Goal: Transaction & Acquisition: Purchase product/service

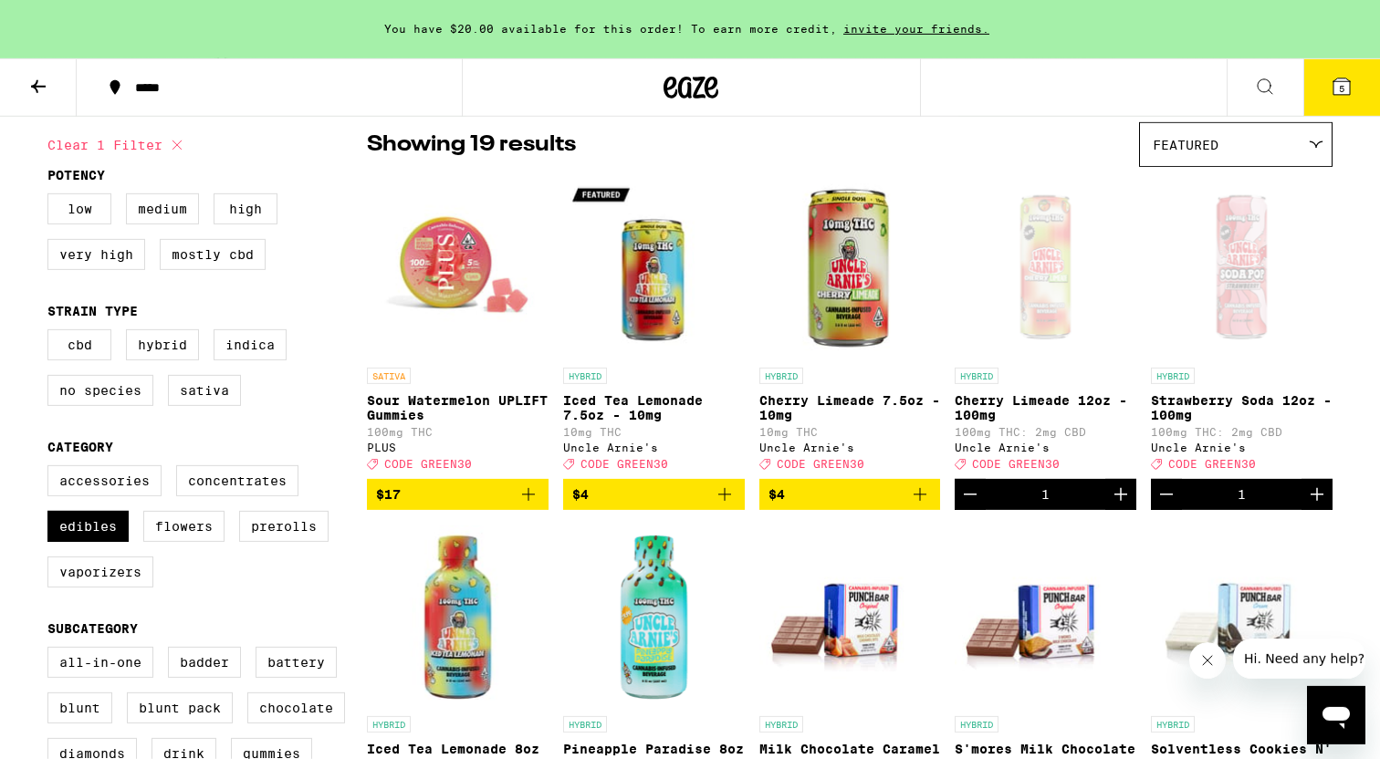
scroll to position [34, 0]
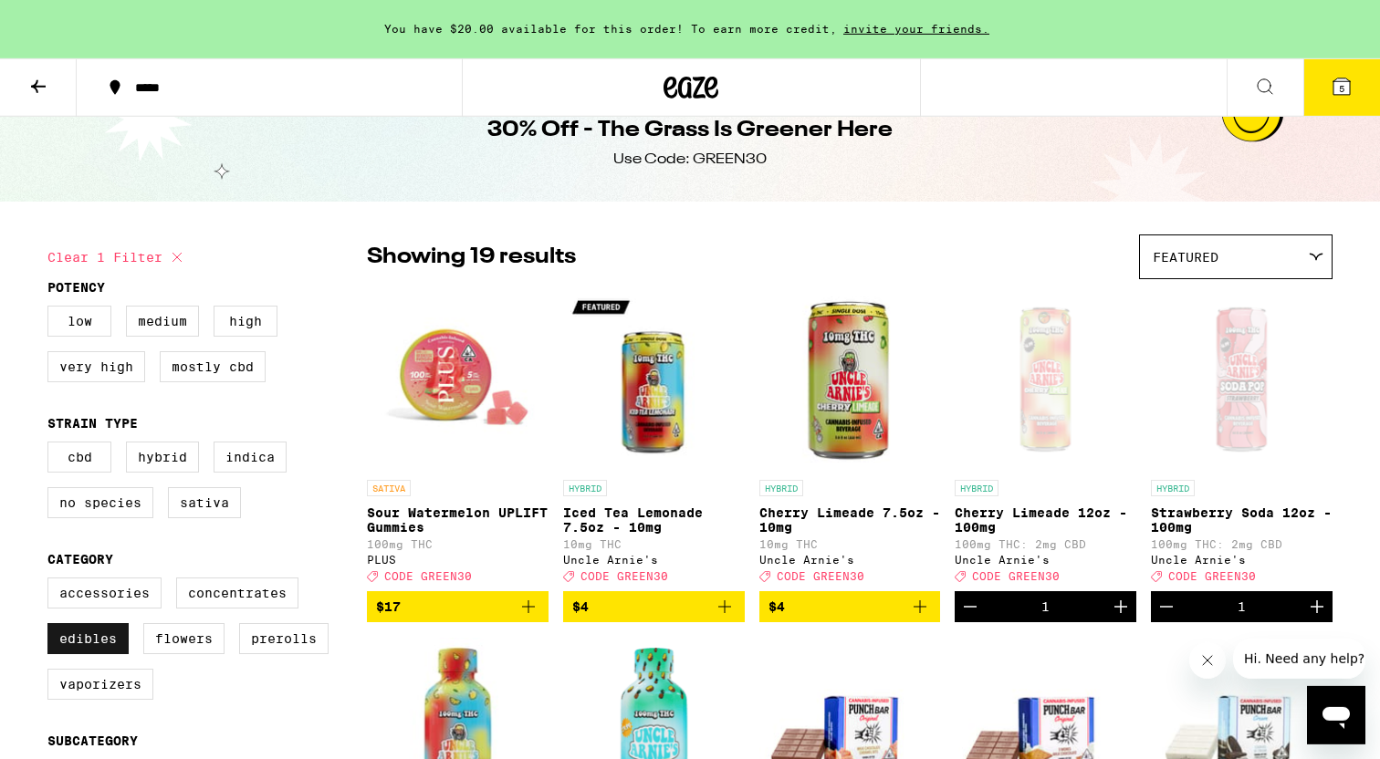
click at [73, 654] on label "Edibles" at bounding box center [87, 638] width 81 height 31
click at [52, 581] on input "Edibles" at bounding box center [51, 580] width 1 height 1
checkbox input "false"
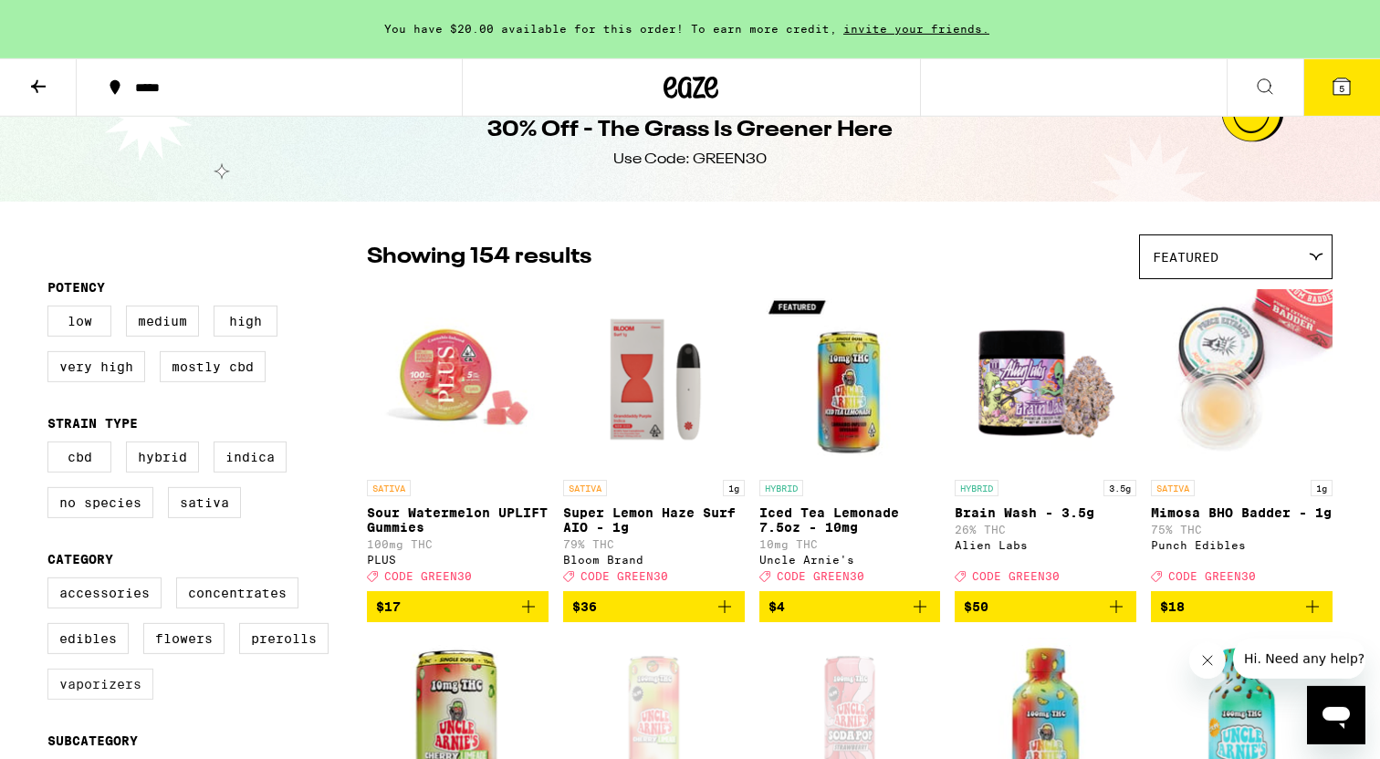
click at [87, 700] on label "Vaporizers" at bounding box center [100, 684] width 106 height 31
click at [52, 581] on input "Vaporizers" at bounding box center [51, 580] width 1 height 1
checkbox input "true"
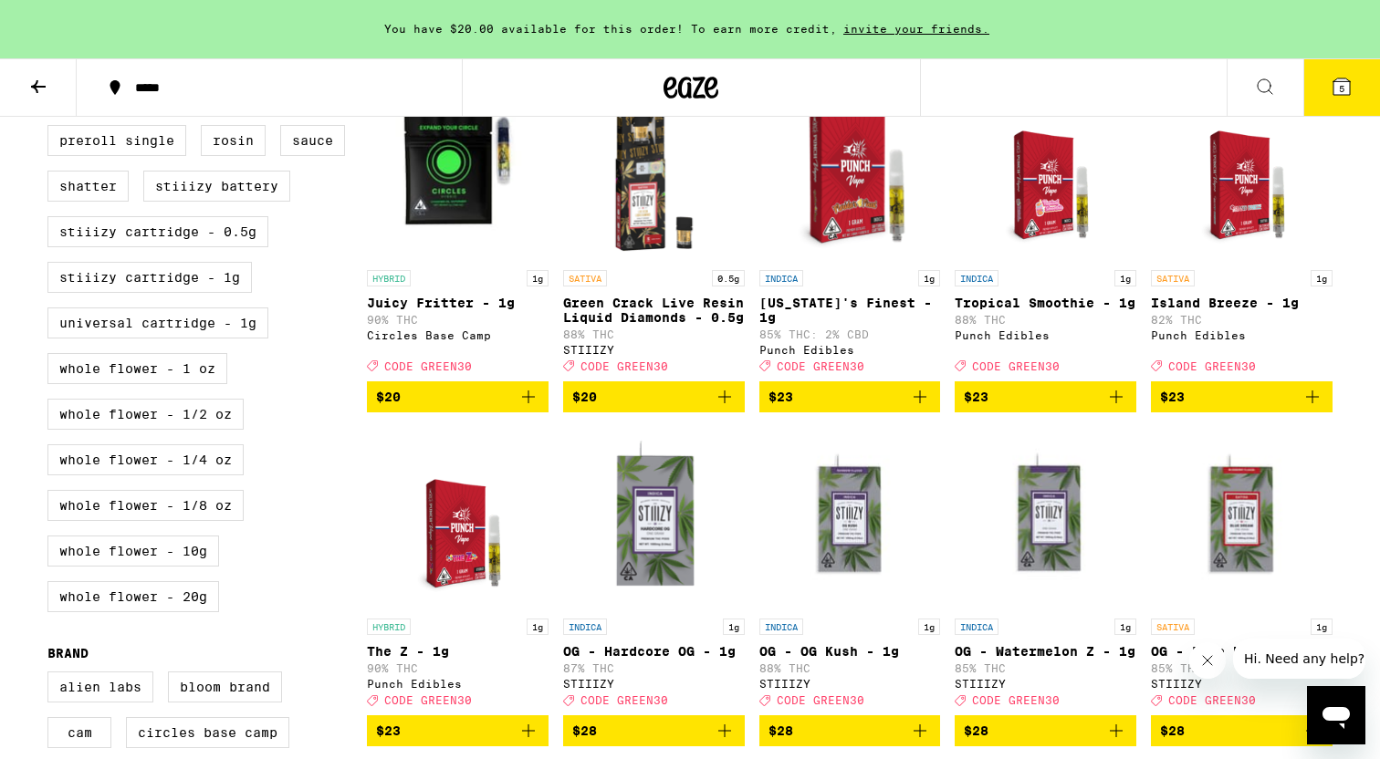
scroll to position [947, 0]
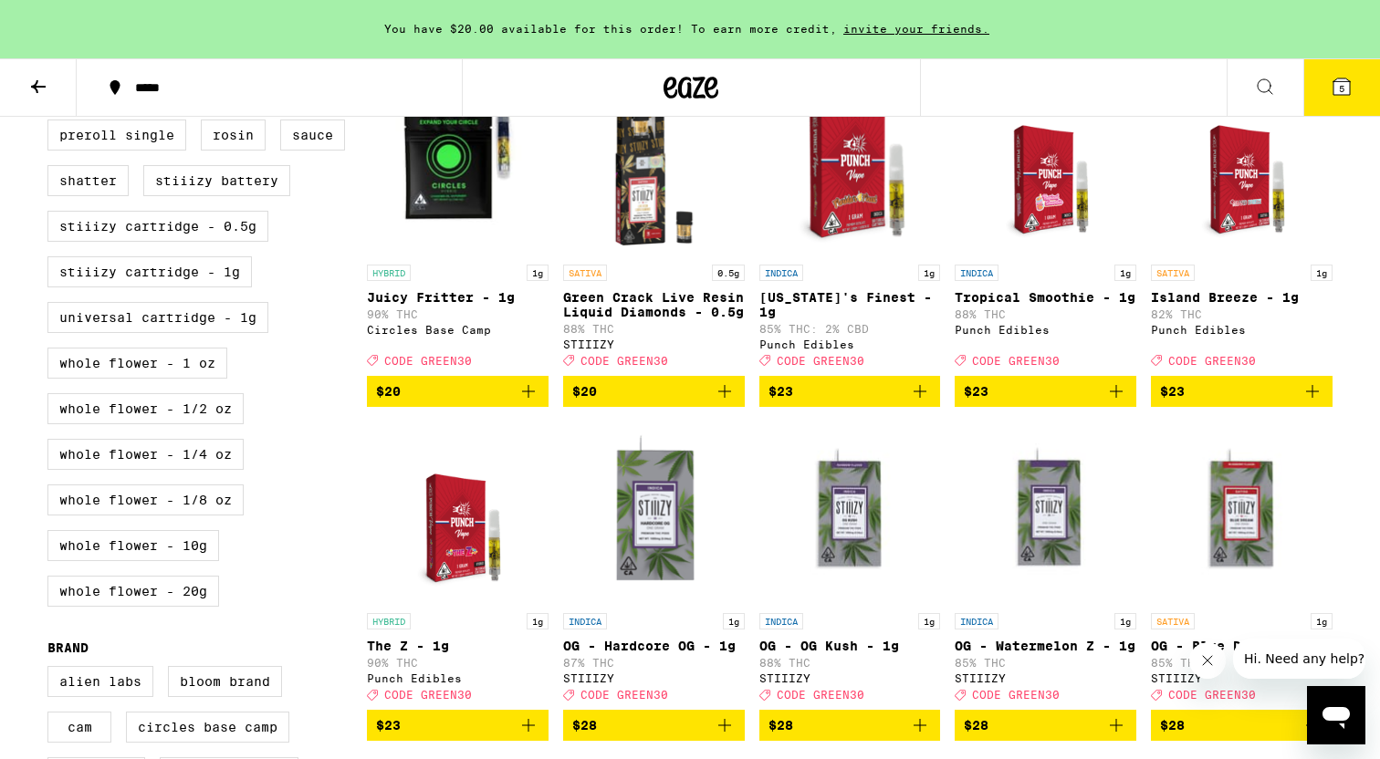
click at [652, 319] on p "Green Crack Live Resin Liquid Diamonds - 0.5g" at bounding box center [654, 304] width 182 height 29
